Goal: Task Accomplishment & Management: Complete application form

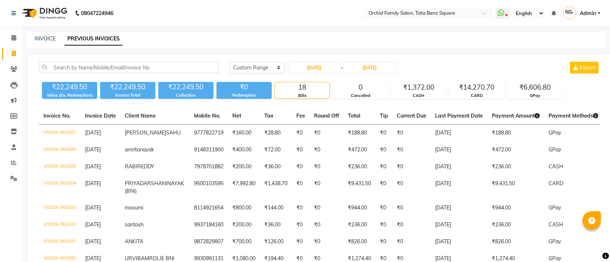
select select "range"
click at [12, 52] on icon at bounding box center [14, 54] width 4 height 6
select select "service"
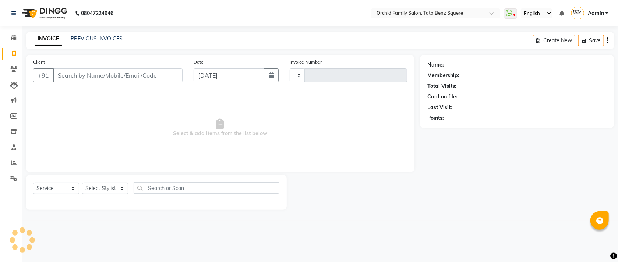
type input "2254"
select select "107"
drag, startPoint x: 101, startPoint y: 183, endPoint x: 103, endPoint y: 191, distance: 7.6
click at [103, 191] on div "Select Stylist Accountant [PERSON_NAME] [PERSON_NAME] [PERSON_NAME] [PERSON_NAM…" at bounding box center [105, 188] width 46 height 11
click at [103, 191] on select "Select Stylist Accountant [PERSON_NAME] [PERSON_NAME] [PERSON_NAME] [PERSON_NAM…" at bounding box center [105, 188] width 46 height 11
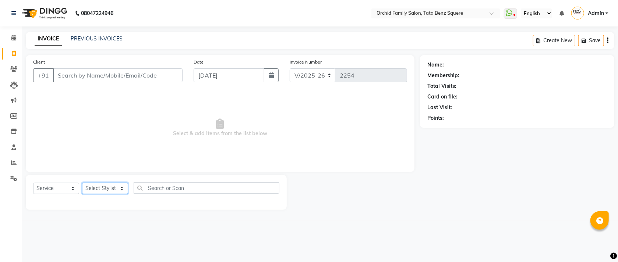
select select "7335"
click at [82, 183] on select "Select Stylist Accountant [PERSON_NAME] [PERSON_NAME] [PERSON_NAME] [PERSON_NAM…" at bounding box center [105, 188] width 46 height 11
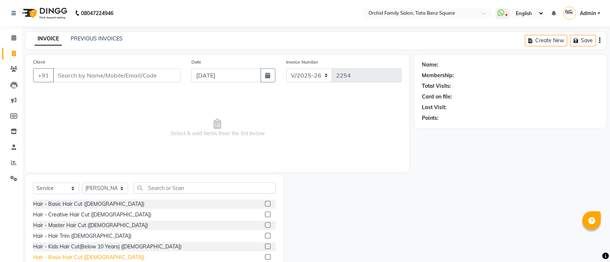
click at [82, 259] on div "Hair - Basic Hair Cut ([DEMOGRAPHIC_DATA])" at bounding box center [88, 258] width 111 height 8
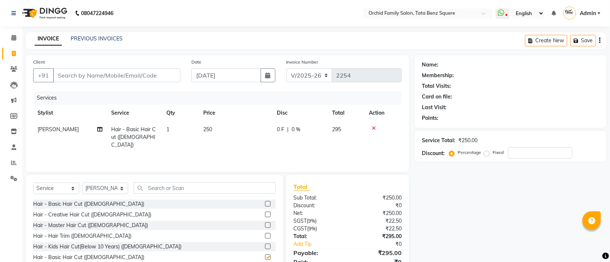
checkbox input "false"
click at [148, 74] on input "Client" at bounding box center [116, 75] width 127 height 14
click at [113, 78] on input "Client" at bounding box center [116, 75] width 127 height 14
type input "a"
type input "0"
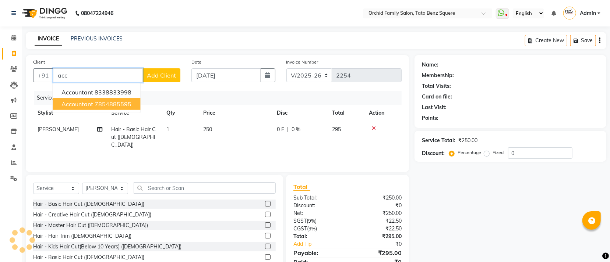
click at [117, 105] on ngb-highlight "7854885595" at bounding box center [113, 103] width 37 height 7
type input "7854885595"
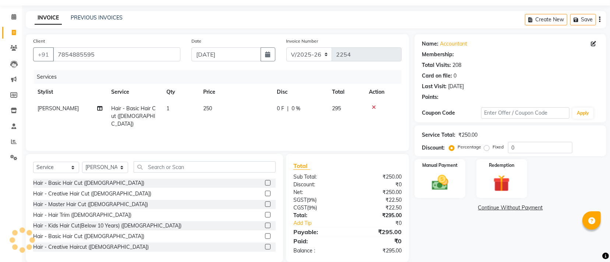
scroll to position [33, 0]
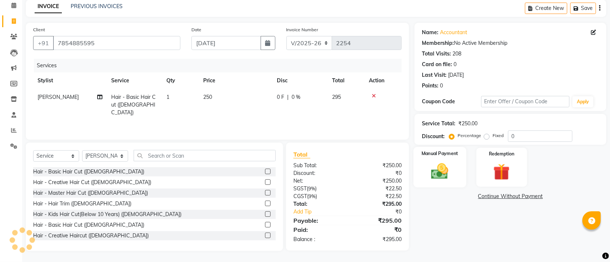
click at [446, 175] on img at bounding box center [440, 172] width 28 height 20
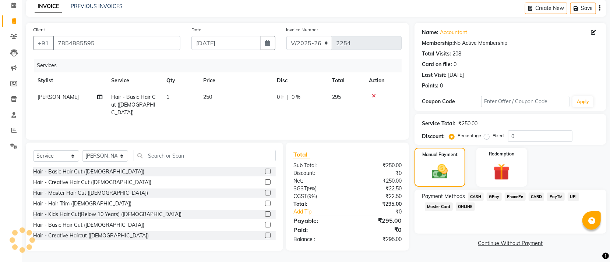
click at [495, 194] on span "GPay" at bounding box center [493, 197] width 15 height 8
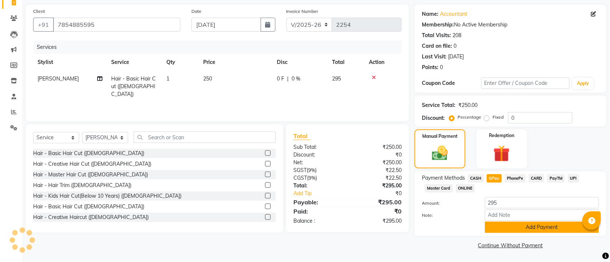
click at [499, 224] on button "Add Payment" at bounding box center [542, 227] width 114 height 11
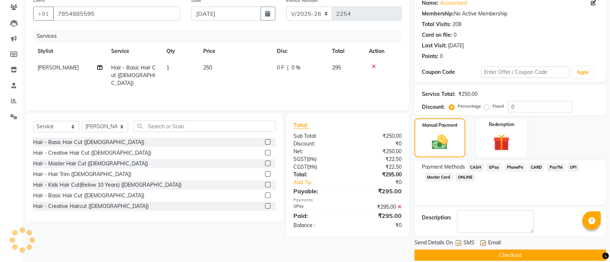
scroll to position [72, 0]
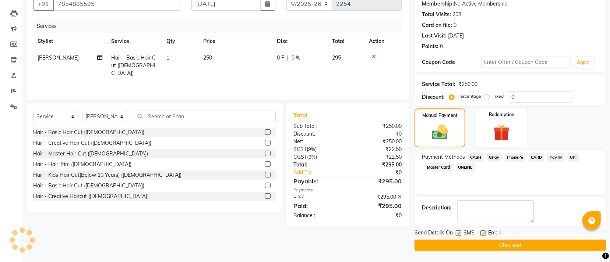
drag, startPoint x: 492, startPoint y: 248, endPoint x: 481, endPoint y: 235, distance: 17.2
click at [492, 248] on button "Checkout" at bounding box center [510, 245] width 192 height 11
